Goal: Check status

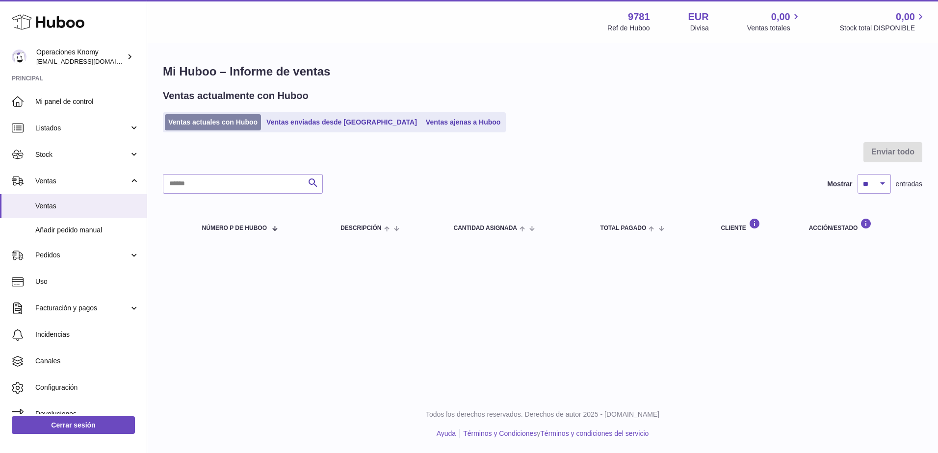
click at [227, 127] on link "Ventas actuales con Huboo" at bounding box center [213, 122] width 96 height 16
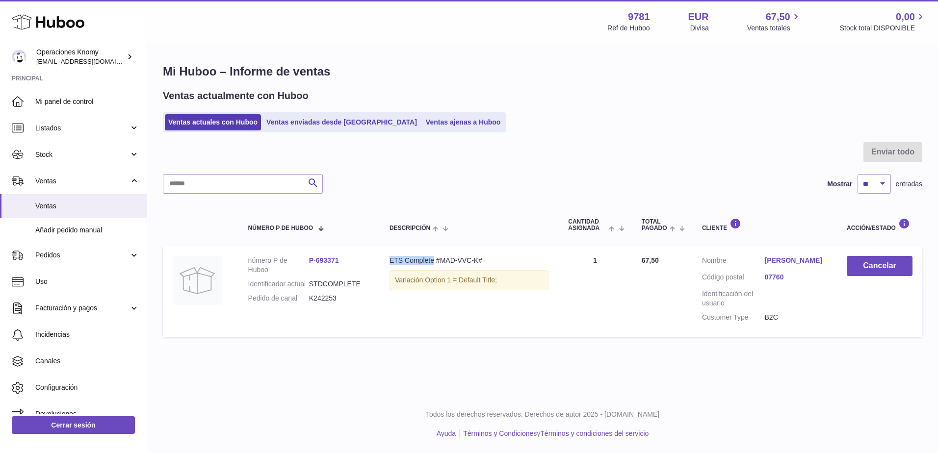
drag, startPoint x: 390, startPoint y: 263, endPoint x: 434, endPoint y: 262, distance: 43.7
click at [434, 262] on div "ETS Complete #MAD-VVC-K#" at bounding box center [469, 260] width 159 height 9
copy div "ETS Complete"
click at [793, 265] on link "Marta Rodriguez Uris" at bounding box center [796, 260] width 63 height 9
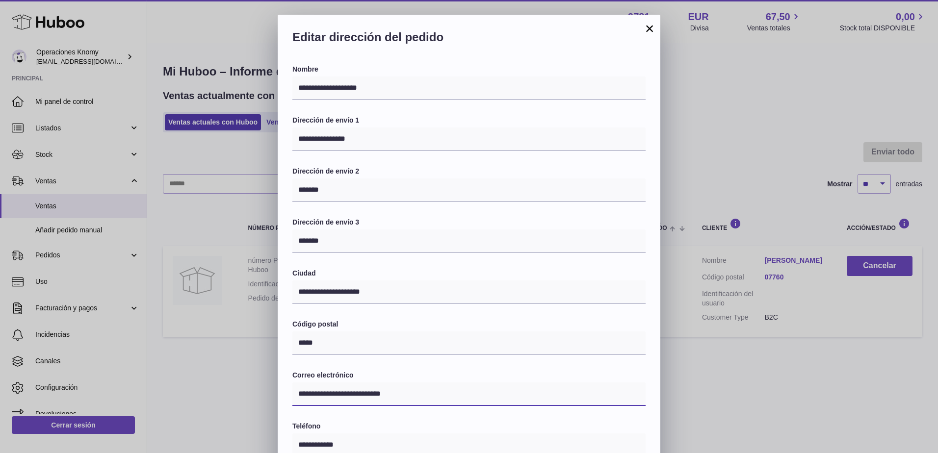
drag, startPoint x: 407, startPoint y: 398, endPoint x: 298, endPoint y: 396, distance: 109.4
click at [298, 396] on input "**********" at bounding box center [468, 395] width 353 height 24
